Goal: Transaction & Acquisition: Subscribe to service/newsletter

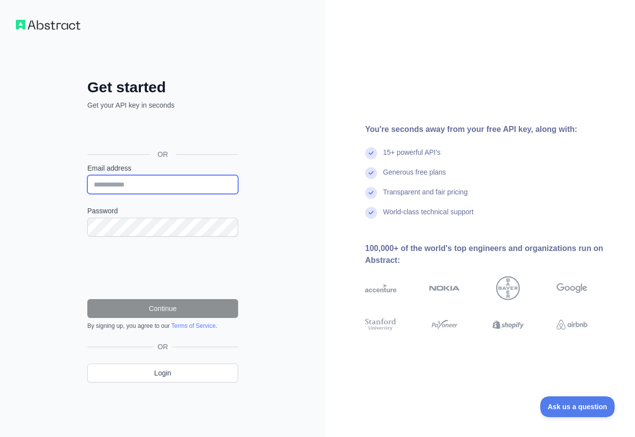
click at [123, 185] on input "Email address" at bounding box center [162, 184] width 151 height 19
type input "**"
click at [121, 184] on input "Email address" at bounding box center [162, 184] width 151 height 19
type input "**********"
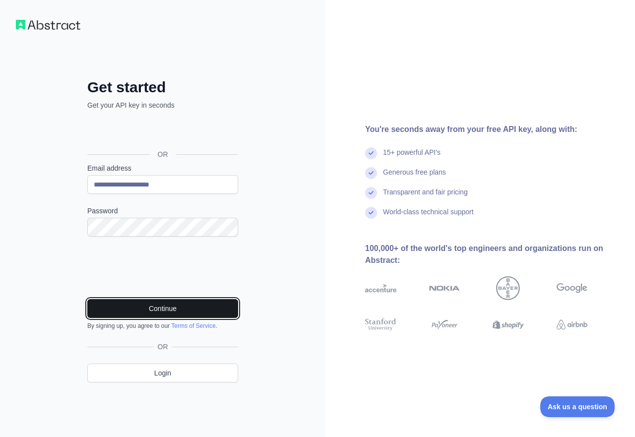
click at [180, 311] on button "Continue" at bounding box center [162, 308] width 151 height 19
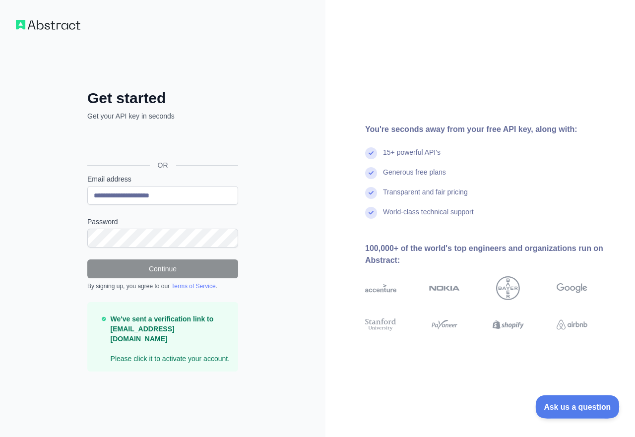
click at [577, 406] on span "Ask us a question" at bounding box center [572, 405] width 74 height 7
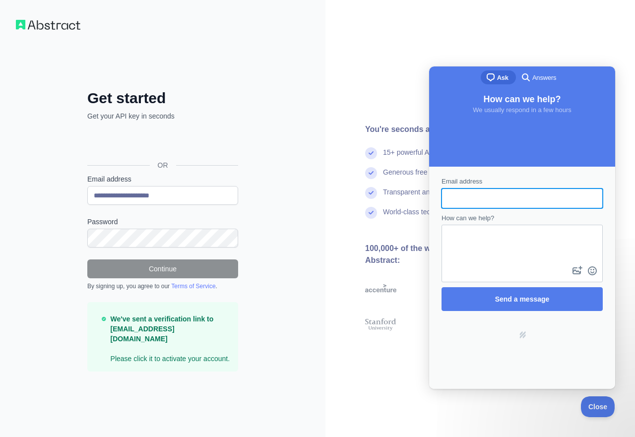
click at [528, 24] on div "You're seconds away from your free API key, along with: 15+ powerful API's Gene…" at bounding box center [480, 218] width 310 height 437
click at [597, 409] on button "Close" at bounding box center [596, 405] width 34 height 21
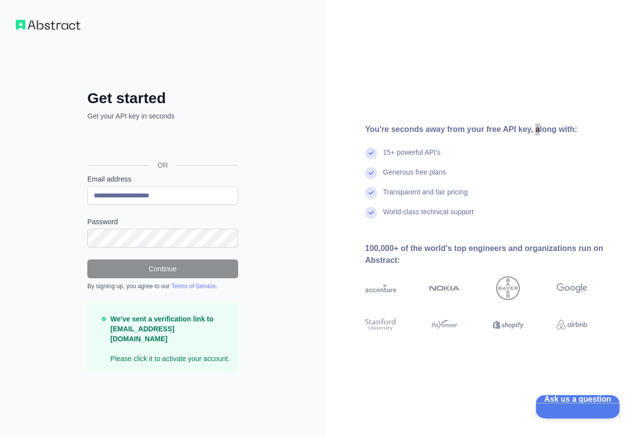
drag, startPoint x: 561, startPoint y: 399, endPoint x: 1100, endPoint y: 795, distance: 668.7
click at [561, 399] on button "Ask us a question" at bounding box center [572, 405] width 75 height 21
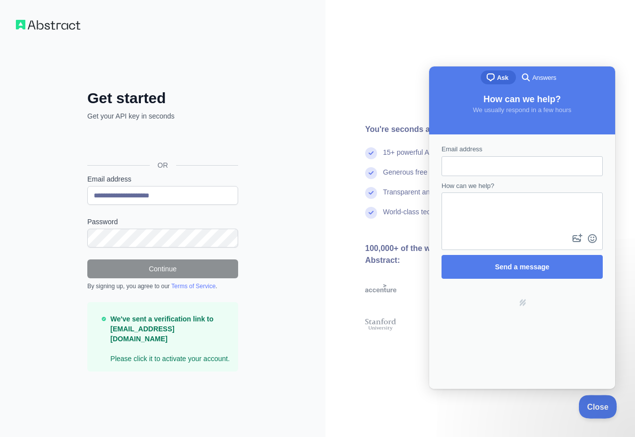
click at [601, 403] on span "Close" at bounding box center [596, 405] width 34 height 7
